Goal: Navigation & Orientation: Go to known website

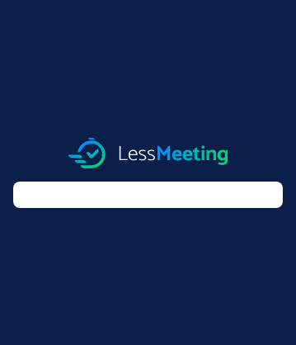
click at [148, 152] on img at bounding box center [148, 153] width 160 height 30
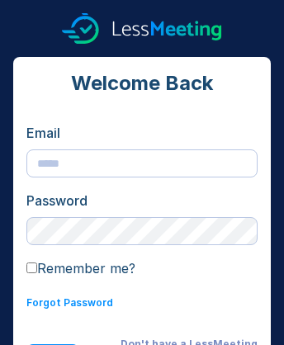
click at [142, 28] on img at bounding box center [142, 28] width 160 height 30
